Goal: Task Accomplishment & Management: Manage account settings

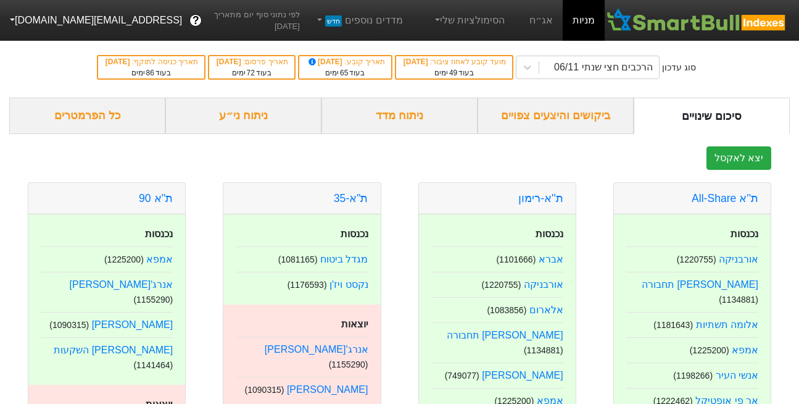
click at [80, 17] on button "[EMAIL_ADDRESS][DOMAIN_NAME]" at bounding box center [94, 20] width 189 height 22
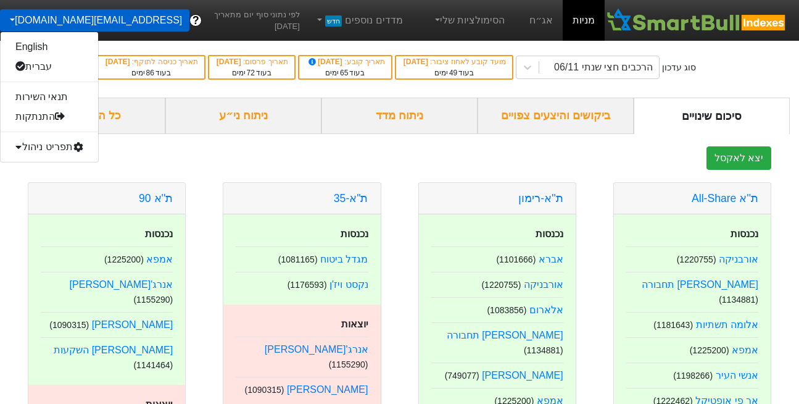
click at [57, 149] on div "תפריט ניהול" at bounding box center [49, 147] width 97 height 20
click at [59, 188] on link "משתמשים" at bounding box center [49, 186] width 97 height 20
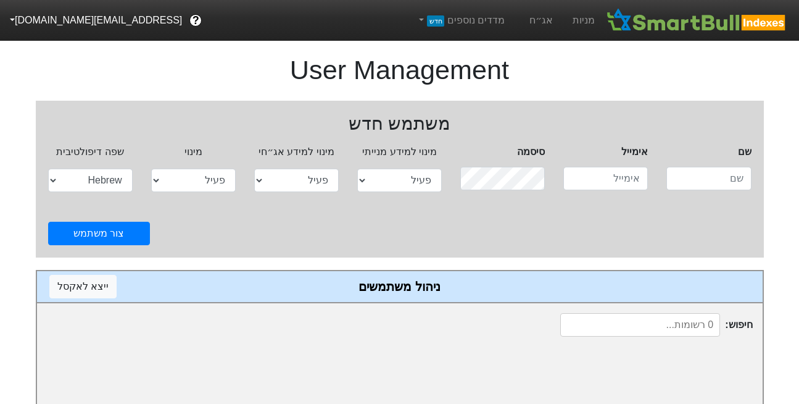
select select "active"
select select "hb"
type input "[EMAIL_ADDRESS][DOMAIN_NAME]"
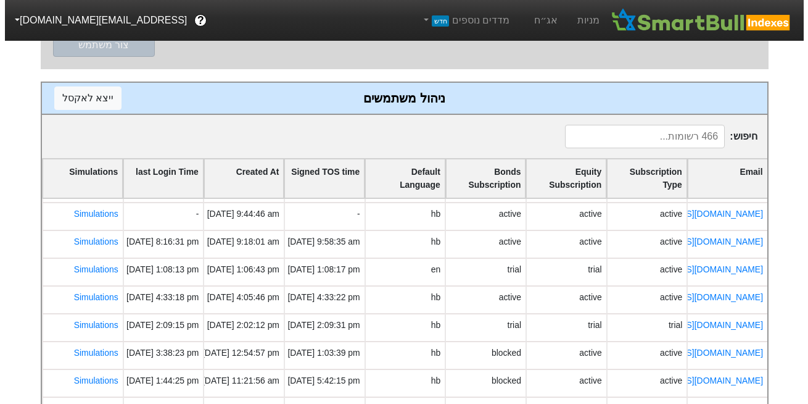
scroll to position [112, 0]
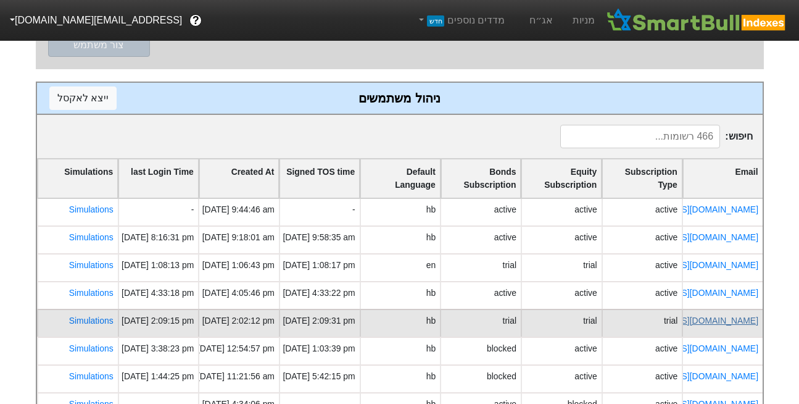
click at [726, 323] on link "[EMAIL_ADDRESS][DOMAIN_NAME]" at bounding box center [686, 320] width 146 height 10
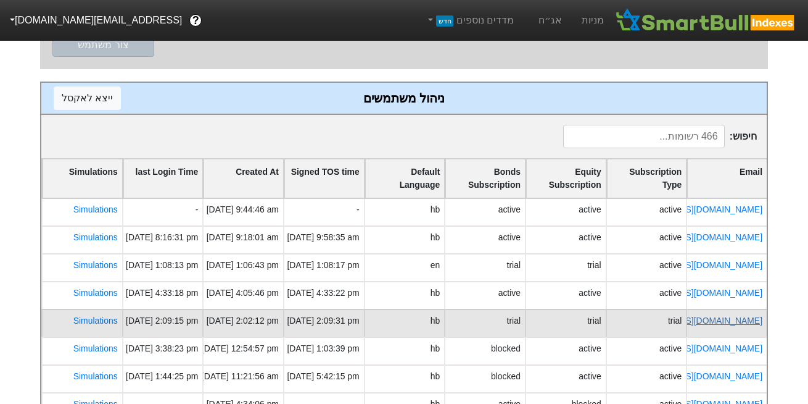
select select "hb"
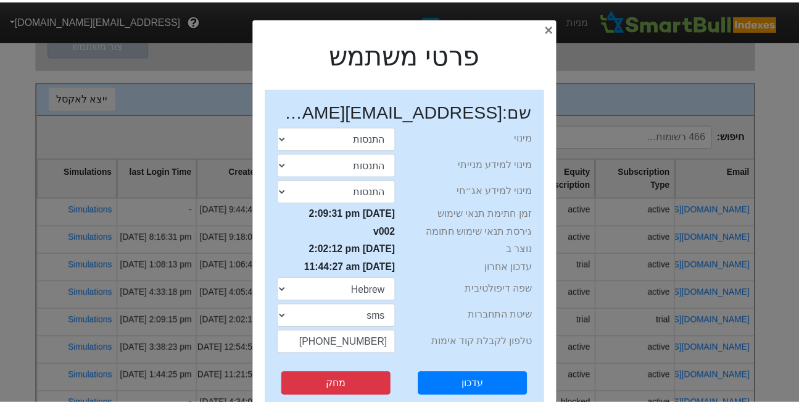
scroll to position [0, 0]
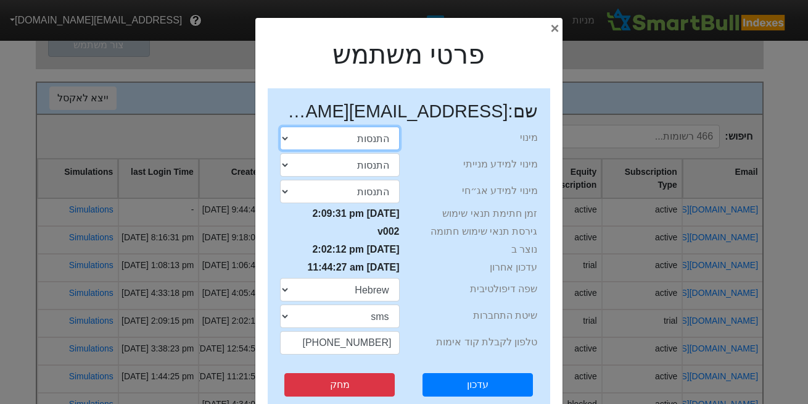
click at [372, 147] on select "התנסות פעיל חסום" at bounding box center [340, 137] width 120 height 23
select select "blocked"
click at [284, 126] on select "התנסות פעיל חסום" at bounding box center [340, 137] width 120 height 23
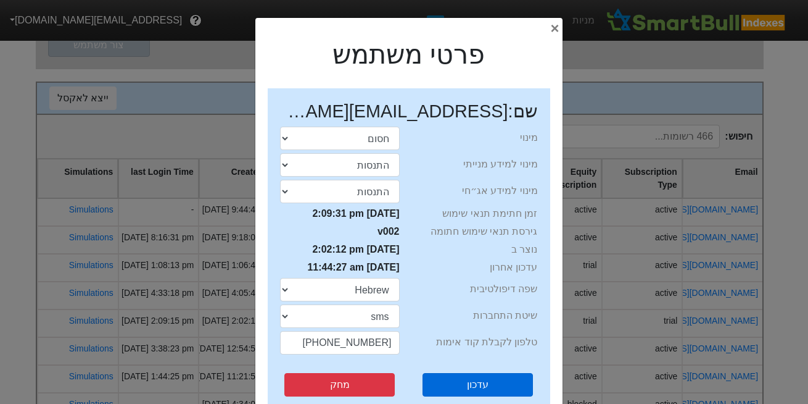
click at [469, 387] on button "עדכון" at bounding box center [478, 384] width 110 height 23
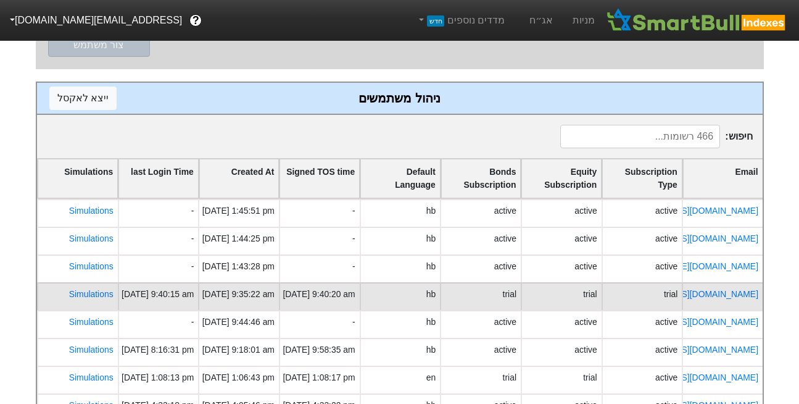
click at [225, 296] on div "[DATE] 9:35:22 am" at bounding box center [238, 294] width 72 height 13
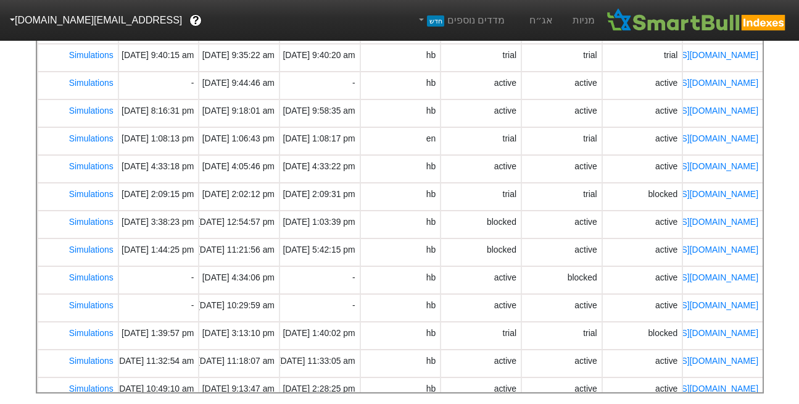
scroll to position [437, 0]
